Goal: Task Accomplishment & Management: Use online tool/utility

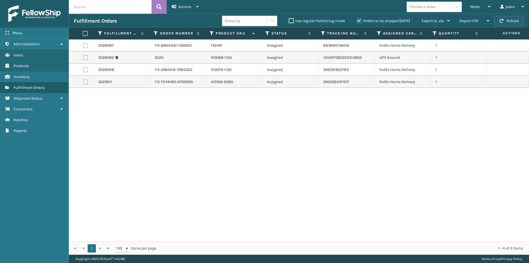
click at [506, 23] on button "Reload" at bounding box center [509, 21] width 30 height 10
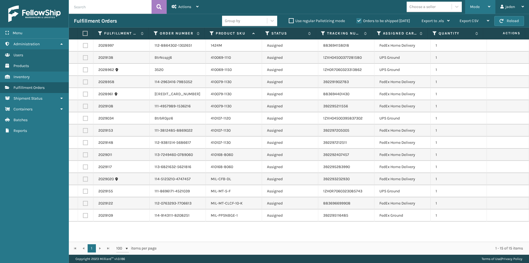
click at [477, 2] on div "Mode" at bounding box center [480, 7] width 20 height 14
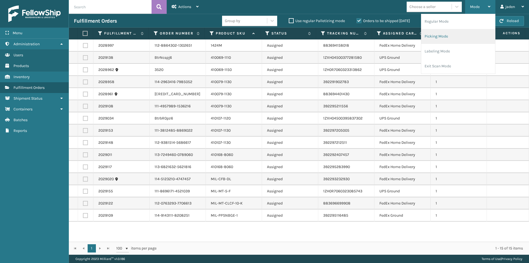
click at [454, 37] on li "Picking Mode" at bounding box center [458, 36] width 74 height 15
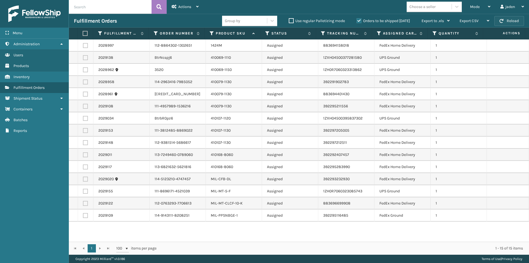
click at [508, 23] on button "Reload" at bounding box center [509, 21] width 30 height 10
click at [486, 6] on div "Mode" at bounding box center [480, 7] width 20 height 14
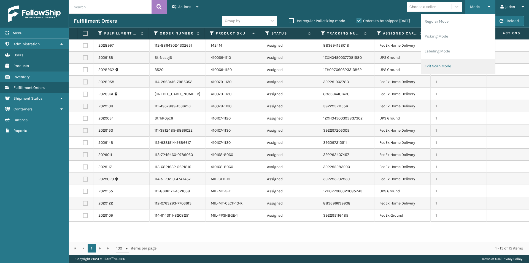
click at [446, 63] on li "Exit Scan Mode" at bounding box center [458, 66] width 74 height 15
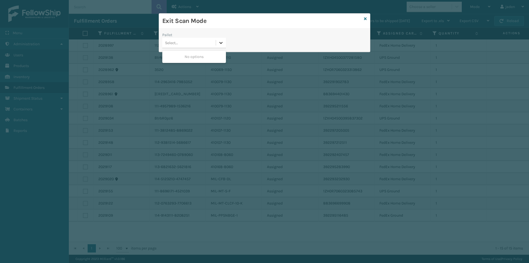
click at [220, 46] on div at bounding box center [221, 43] width 10 height 10
drag, startPoint x: 198, startPoint y: 52, endPoint x: 310, endPoint y: 27, distance: 114.1
click at [199, 52] on div "No options" at bounding box center [194, 57] width 64 height 10
click at [365, 18] on icon at bounding box center [365, 19] width 3 height 4
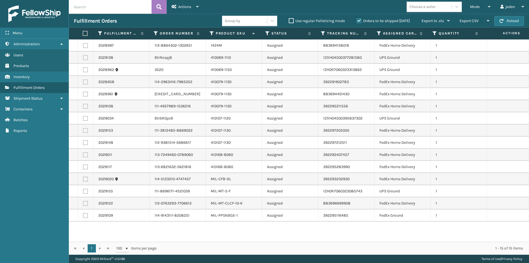
click at [358, 20] on label "Orders to be shipped [DATE]" at bounding box center [383, 20] width 53 height 5
click at [357, 20] on input "Orders to be shipped [DATE]" at bounding box center [357, 20] width 0 height 4
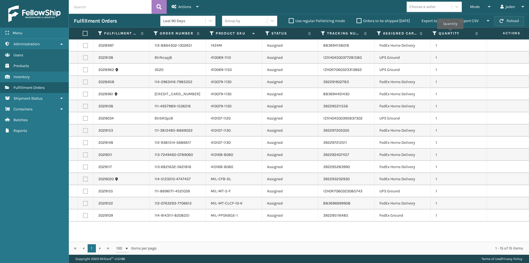
click at [508, 22] on button "Reload" at bounding box center [509, 21] width 30 height 10
click at [494, 6] on div "Mode Regular Mode Picking Mode Labeling Mode Exit Scan Mode" at bounding box center [480, 7] width 30 height 14
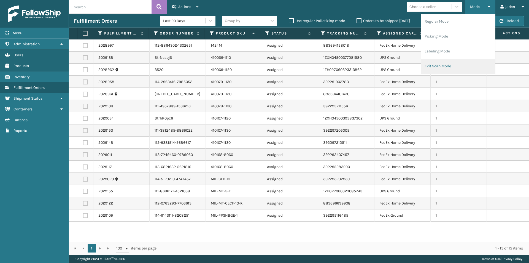
click at [445, 61] on li "Exit Scan Mode" at bounding box center [458, 66] width 74 height 15
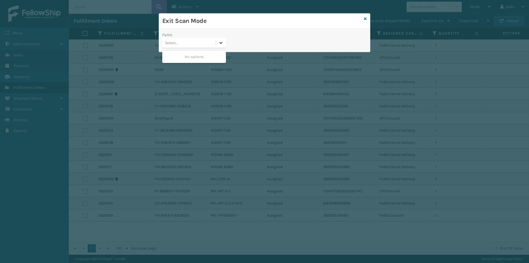
click at [222, 41] on icon at bounding box center [221, 43] width 6 height 6
click at [191, 52] on div "No options" at bounding box center [194, 57] width 64 height 10
click at [366, 20] on icon at bounding box center [365, 19] width 3 height 4
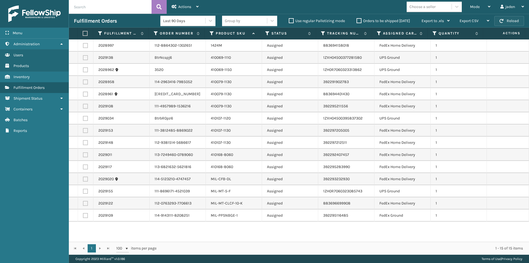
click at [516, 22] on button "Reload" at bounding box center [509, 21] width 30 height 10
click at [487, 6] on div "Mode" at bounding box center [480, 7] width 20 height 14
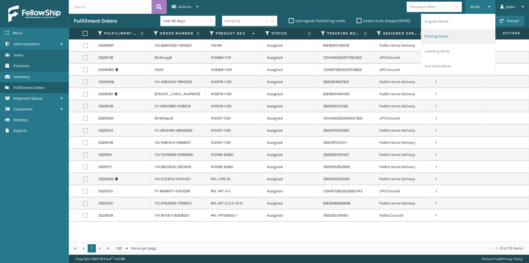
click at [457, 35] on li "Picking Mode" at bounding box center [458, 36] width 74 height 15
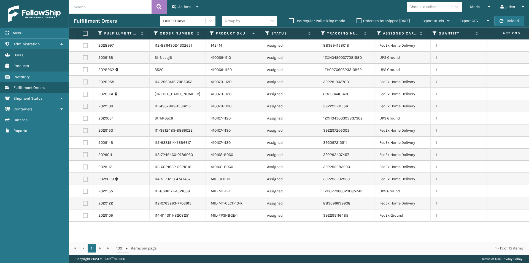
click at [357, 21] on label "Orders to be shipped [DATE]" at bounding box center [383, 20] width 53 height 5
click at [357, 21] on input "Orders to be shipped [DATE]" at bounding box center [357, 20] width 0 height 4
click at [357, 21] on label "Orders to be shipped [DATE]" at bounding box center [383, 20] width 53 height 5
click at [357, 21] on input "Orders to be shipped [DATE]" at bounding box center [357, 20] width 0 height 4
click at [505, 22] on button "Reload" at bounding box center [509, 21] width 30 height 10
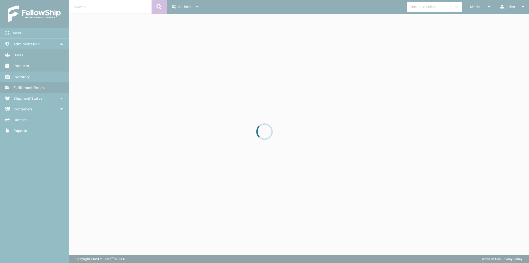
click at [483, 7] on div at bounding box center [264, 131] width 529 height 263
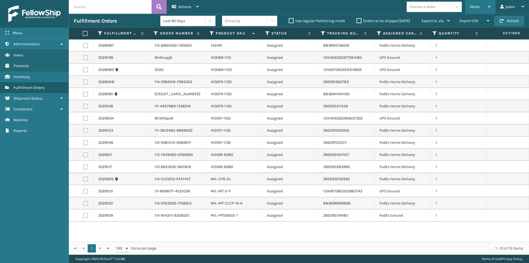
click at [483, 7] on div "Mode" at bounding box center [480, 7] width 20 height 14
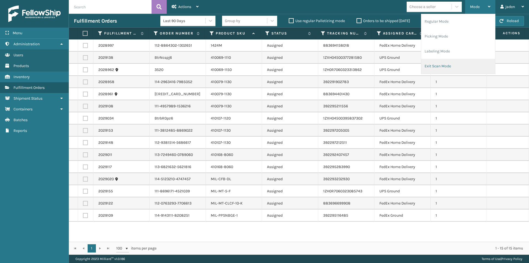
click at [462, 66] on li "Exit Scan Mode" at bounding box center [458, 66] width 74 height 15
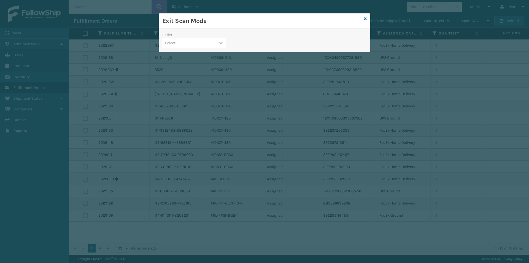
click at [219, 44] on icon at bounding box center [221, 43] width 6 height 6
click at [193, 53] on div "No options" at bounding box center [194, 57] width 64 height 10
click at [366, 19] on icon at bounding box center [365, 19] width 3 height 4
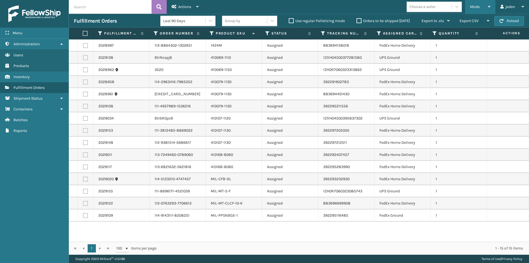
click at [489, 6] on icon at bounding box center [489, 7] width 2 height 4
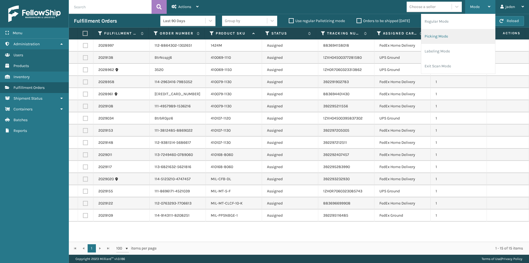
click at [451, 33] on li "Picking Mode" at bounding box center [458, 36] width 74 height 15
